Goal: Complete application form

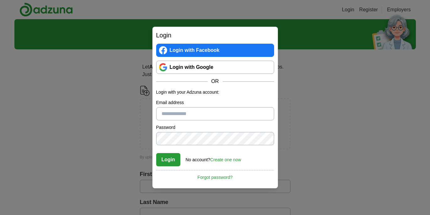
click at [198, 70] on link "Login with Google" at bounding box center [215, 67] width 118 height 13
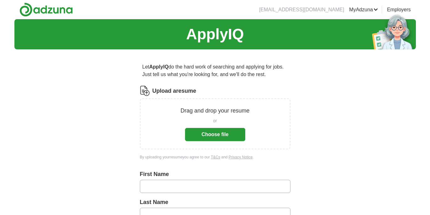
click at [229, 134] on button "Choose file" at bounding box center [215, 134] width 60 height 13
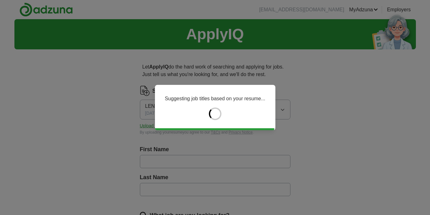
type input "*****"
type input "******"
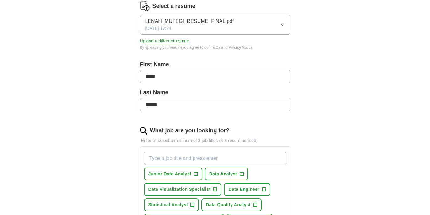
scroll to position [107, 0]
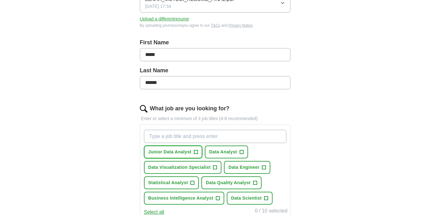
click at [181, 154] on span "Junior Data Analyst" at bounding box center [169, 151] width 43 height 7
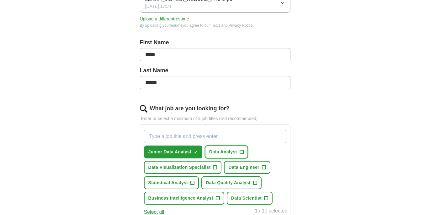
click at [241, 151] on span "+" at bounding box center [242, 151] width 4 height 5
click at [210, 165] on span "Data Visualization Specialist" at bounding box center [179, 167] width 62 height 7
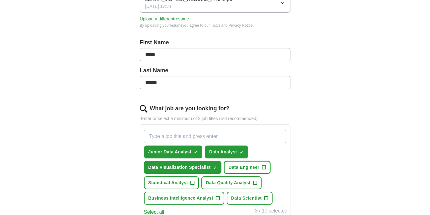
click at [239, 168] on span "Data Engineer" at bounding box center [243, 167] width 31 height 7
click at [185, 183] on span "Statistical Analyst" at bounding box center [168, 182] width 40 height 7
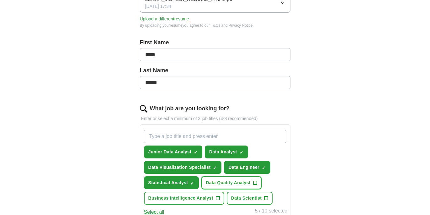
click at [213, 183] on span "Data Quality Analyst" at bounding box center [228, 182] width 45 height 7
click at [212, 196] on span "Business Intelligence Analyst" at bounding box center [180, 197] width 65 height 7
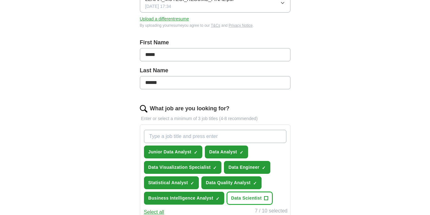
click at [248, 200] on span "Data Scientist" at bounding box center [246, 197] width 31 height 7
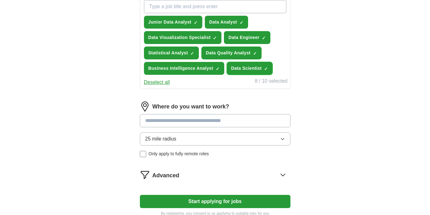
scroll to position [237, 0]
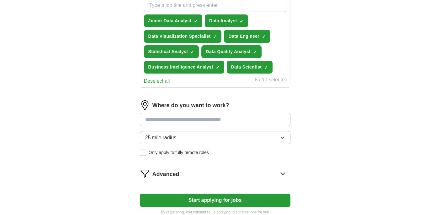
click at [201, 119] on input at bounding box center [215, 119] width 151 height 13
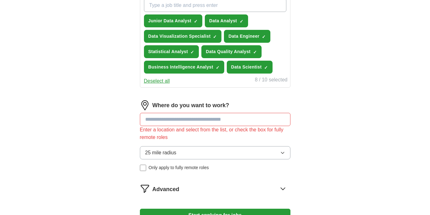
click at [173, 141] on div "Where do you want to work? Enter a location and select from the list, or check …" at bounding box center [215, 138] width 151 height 76
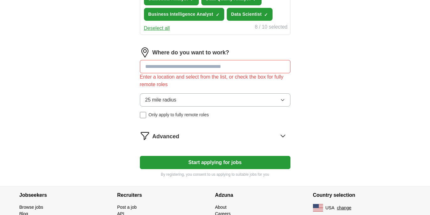
scroll to position [291, 0]
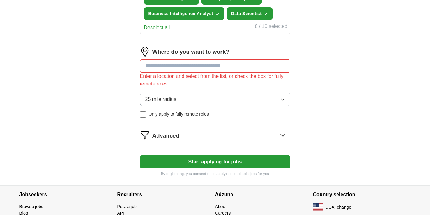
click at [161, 68] on input at bounding box center [215, 65] width 151 height 13
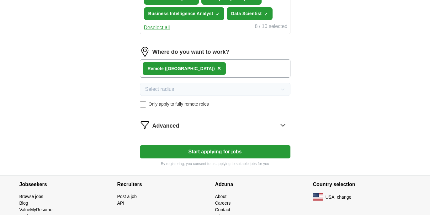
click at [280, 125] on icon at bounding box center [283, 125] width 10 height 10
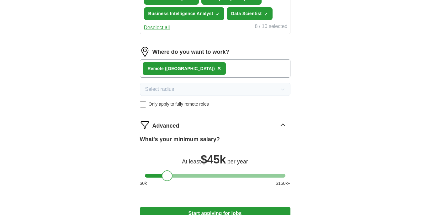
drag, startPoint x: 151, startPoint y: 177, endPoint x: 168, endPoint y: 177, distance: 17.3
click at [168, 177] on div at bounding box center [167, 175] width 11 height 11
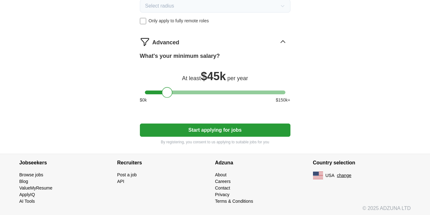
scroll to position [376, 0]
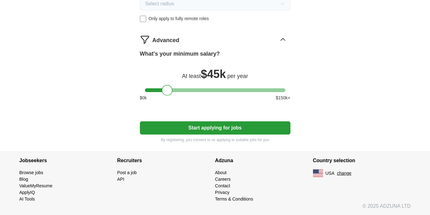
click at [220, 130] on button "Start applying for jobs" at bounding box center [215, 127] width 151 height 13
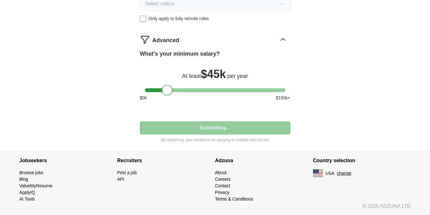
select select "**"
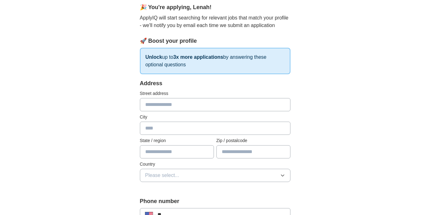
scroll to position [58, 0]
click at [181, 108] on input "text" at bounding box center [215, 103] width 151 height 13
type input "**********"
type input "*******"
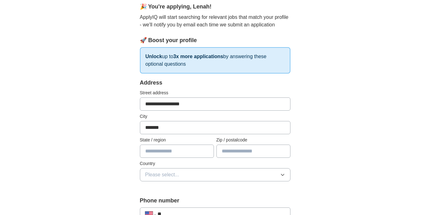
type input "********"
type input "*****"
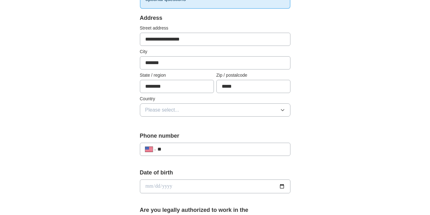
scroll to position [130, 0]
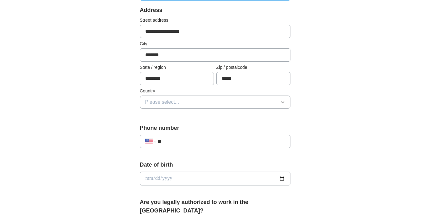
click at [175, 104] on span "Please select..." at bounding box center [162, 102] width 34 height 8
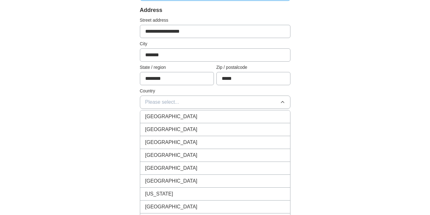
click at [165, 129] on span "[GEOGRAPHIC_DATA]" at bounding box center [171, 129] width 52 height 8
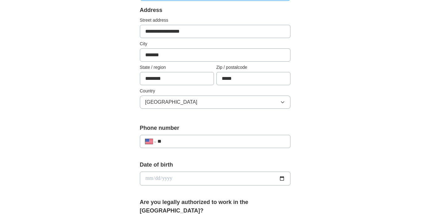
click at [173, 141] on input "**" at bounding box center [220, 141] width 127 height 8
type input "**********"
click at [152, 179] on input "date" at bounding box center [215, 178] width 151 height 14
type input "**********"
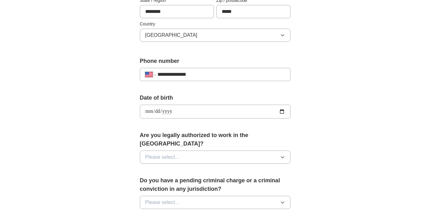
scroll to position [201, 0]
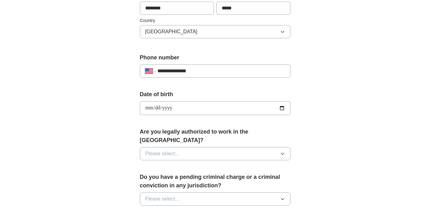
click at [176, 150] on span "Please select..." at bounding box center [162, 154] width 34 height 8
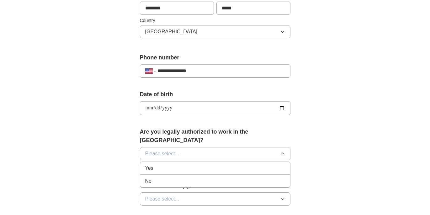
click at [162, 164] on div "Yes" at bounding box center [215, 168] width 140 height 8
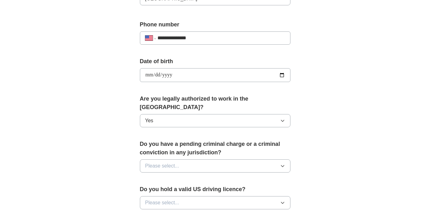
scroll to position [237, 0]
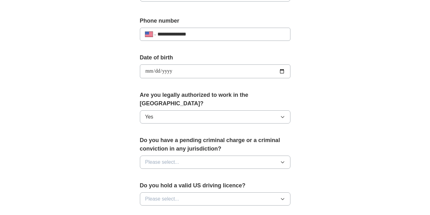
click at [164, 158] on button "Please select..." at bounding box center [215, 161] width 151 height 13
click at [155, 185] on div "No" at bounding box center [215, 189] width 140 height 8
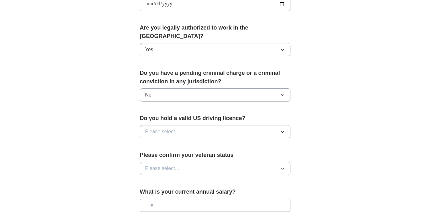
scroll to position [307, 0]
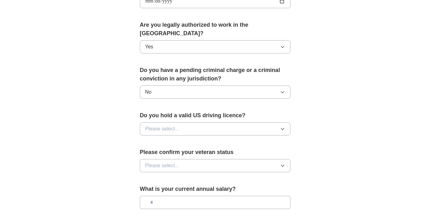
click at [166, 125] on span "Please select..." at bounding box center [162, 129] width 34 height 8
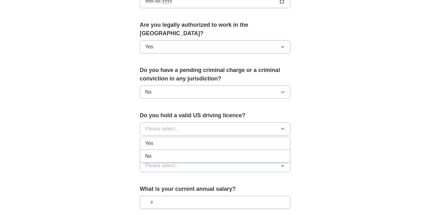
click at [157, 139] on div "Yes" at bounding box center [215, 143] width 140 height 8
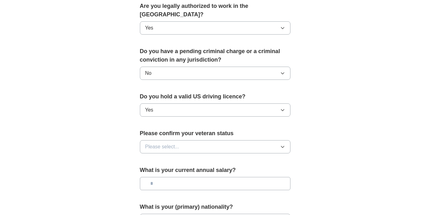
scroll to position [330, 0]
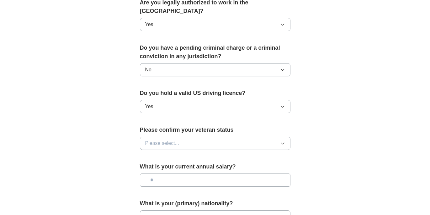
click at [162, 139] on span "Please select..." at bounding box center [162, 143] width 34 height 8
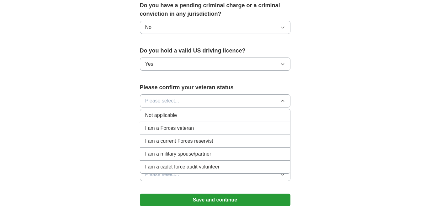
scroll to position [375, 0]
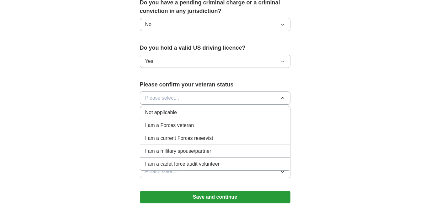
click at [163, 109] on span "Not applicable" at bounding box center [161, 113] width 32 height 8
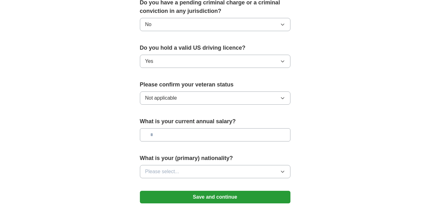
click at [159, 128] on input "text" at bounding box center [215, 134] width 151 height 13
click at [163, 168] on span "Please select..." at bounding box center [162, 172] width 34 height 8
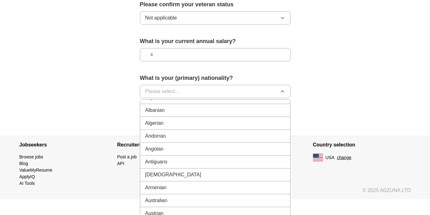
scroll to position [0, 0]
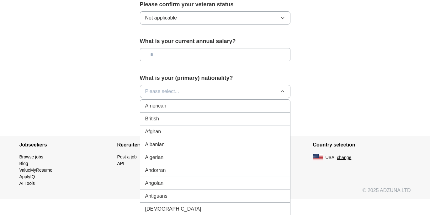
click at [176, 102] on div "American" at bounding box center [215, 106] width 140 height 8
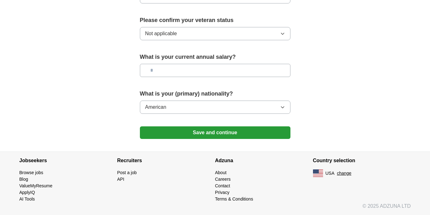
scroll to position [431, 0]
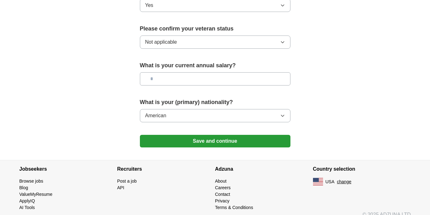
click at [197, 135] on button "Save and continue" at bounding box center [215, 141] width 151 height 13
